Goal: Find contact information: Obtain details needed to contact an individual or organization

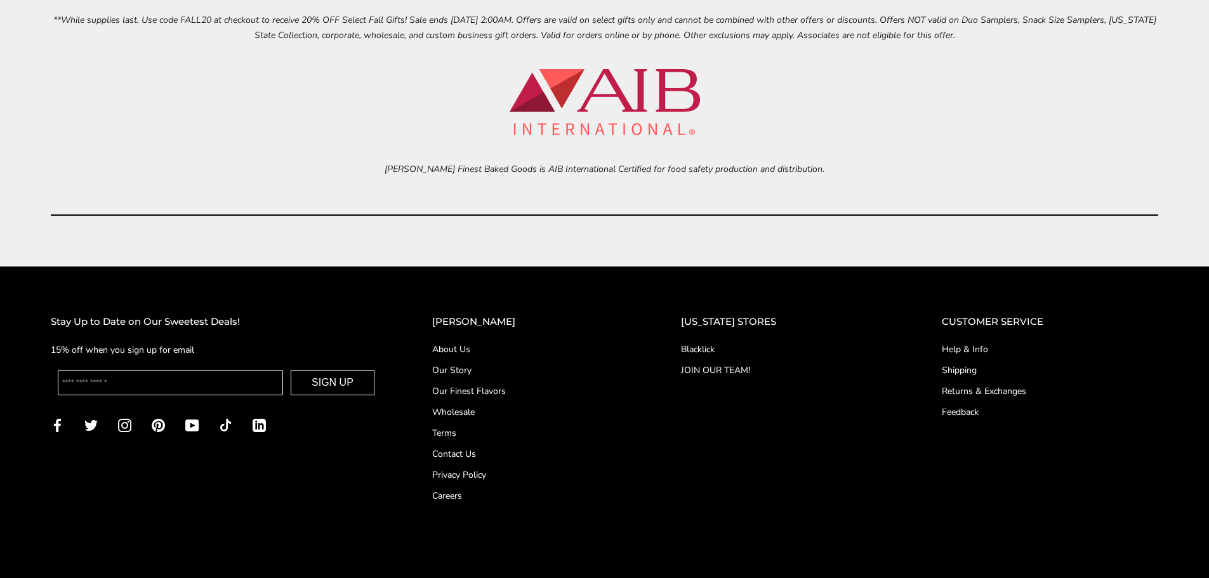
scroll to position [5904, 0]
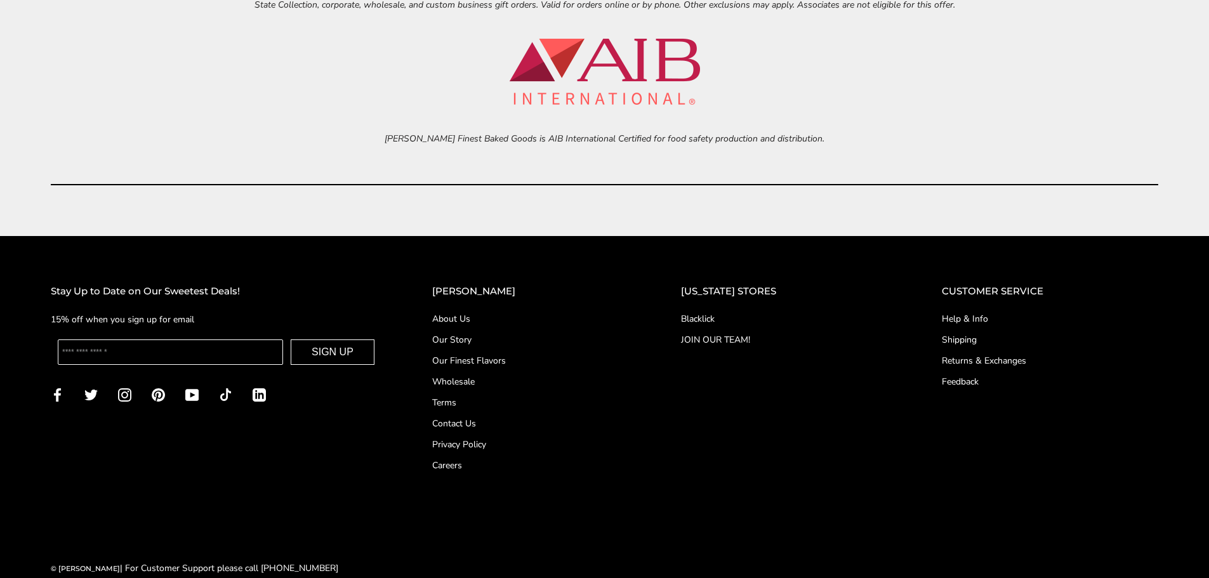
click at [491, 421] on link "Contact Us" at bounding box center [531, 423] width 198 height 13
